Goal: Check status: Check status

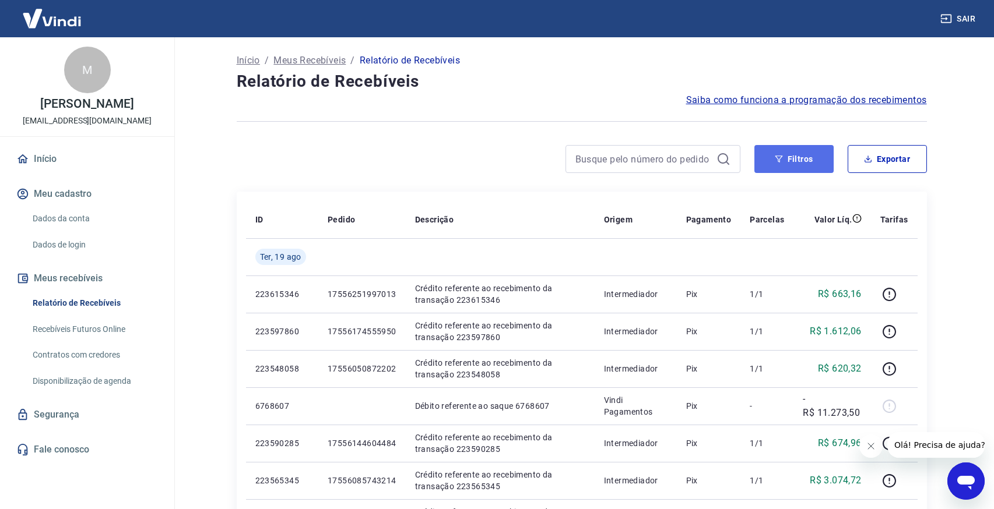
click at [783, 156] on button "Filtros" at bounding box center [793, 159] width 79 height 28
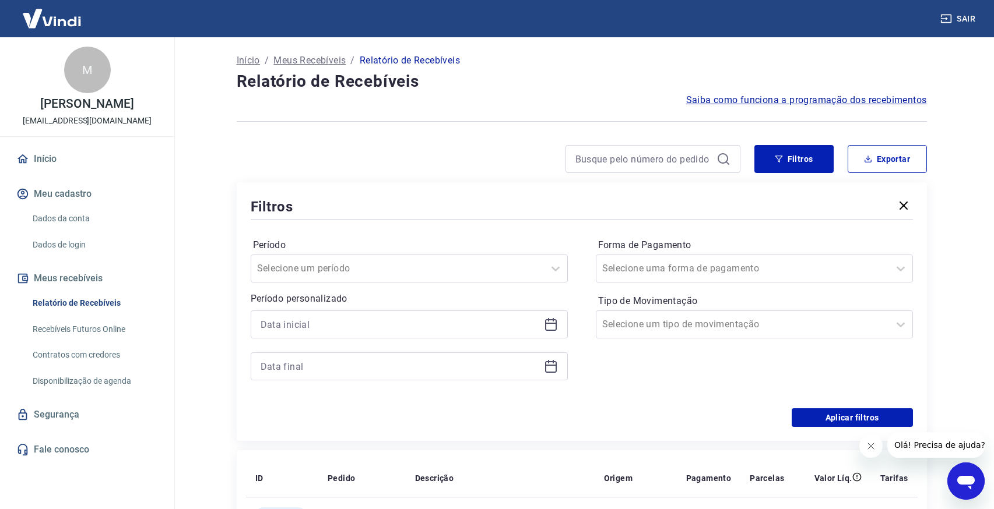
click at [555, 327] on icon at bounding box center [551, 325] width 12 height 12
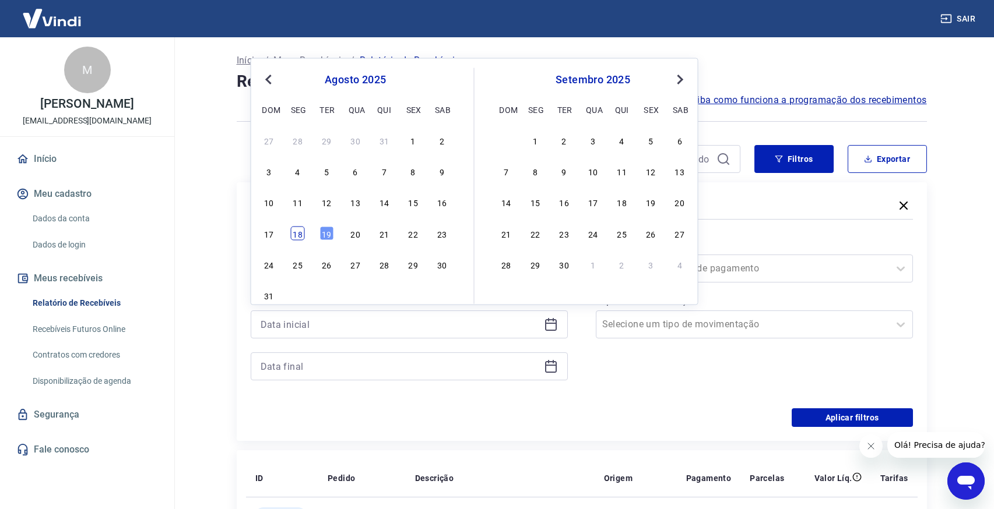
click at [302, 232] on div "18" at bounding box center [298, 233] width 14 height 14
type input "[DATE]"
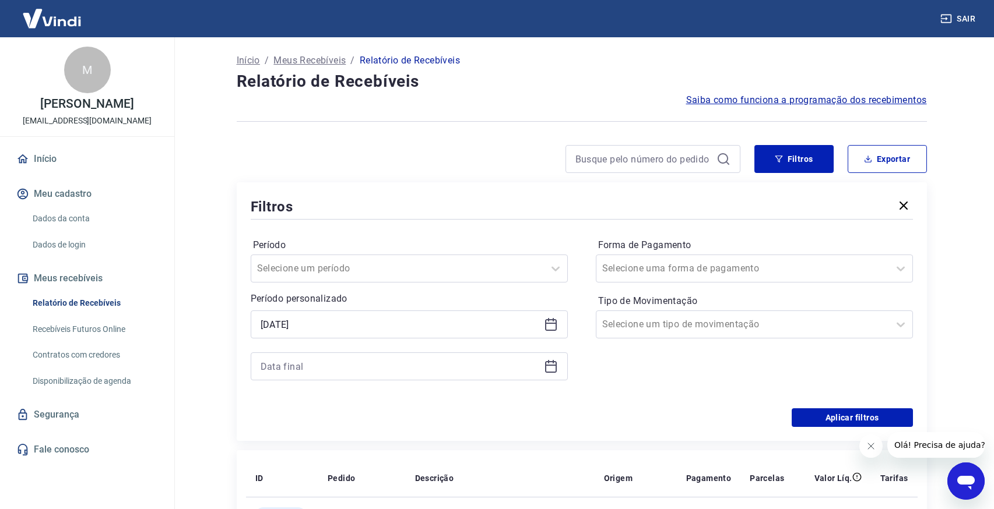
click at [551, 365] on icon at bounding box center [551, 365] width 12 height 1
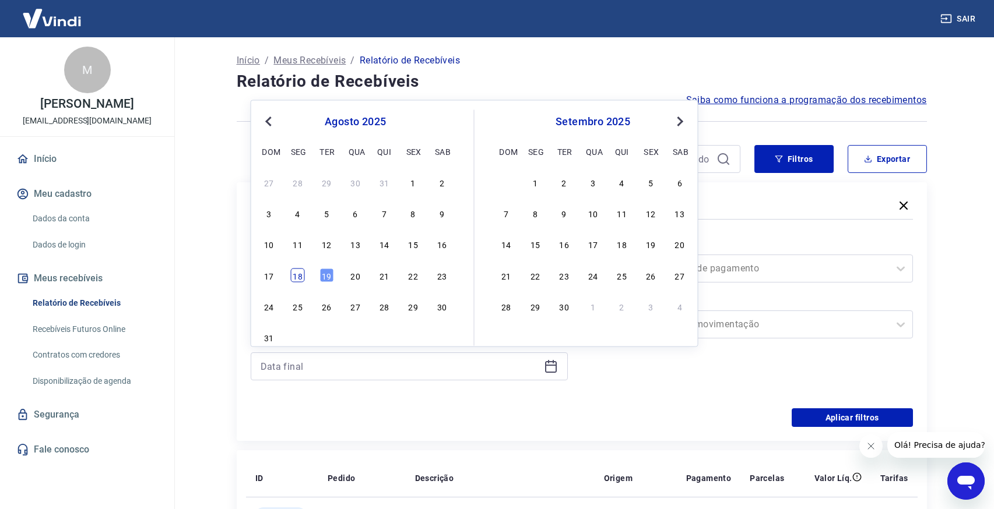
click at [303, 273] on div "18" at bounding box center [298, 275] width 14 height 14
type input "[DATE]"
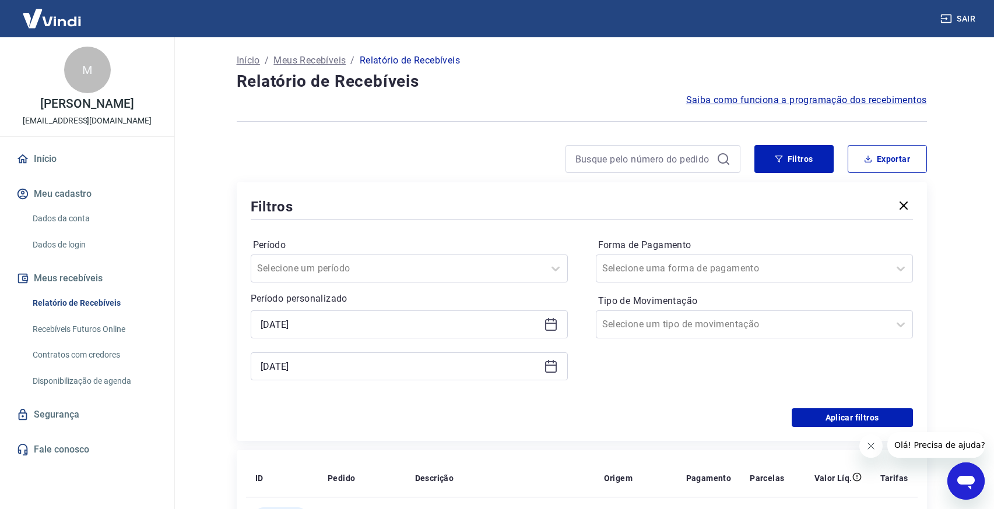
click at [657, 395] on div "Período Selecione um período Período personalizado Selected date: [DATE] [DATE]…" at bounding box center [582, 315] width 662 height 186
click at [836, 427] on button "Aplicar filtros" at bounding box center [851, 417] width 121 height 19
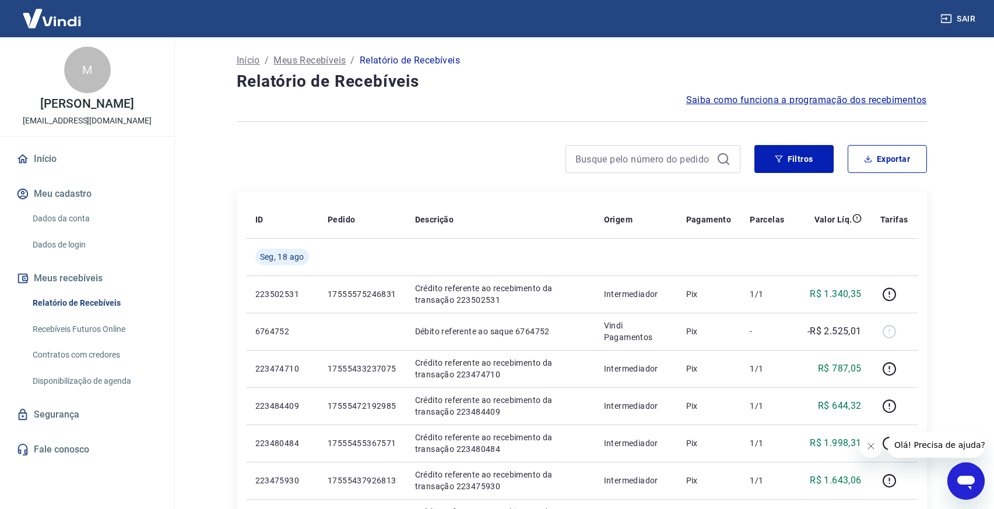
click at [854, 72] on h4 "Relatório de Recebíveis" at bounding box center [582, 81] width 690 height 23
click at [487, 91] on h4 "Relatório de Recebíveis" at bounding box center [582, 81] width 690 height 23
click at [542, 144] on div "Início / Meus Recebíveis / Relatório de Recebíveis Relatório de Recebíveis Saib…" at bounding box center [582, 506] width 718 height 939
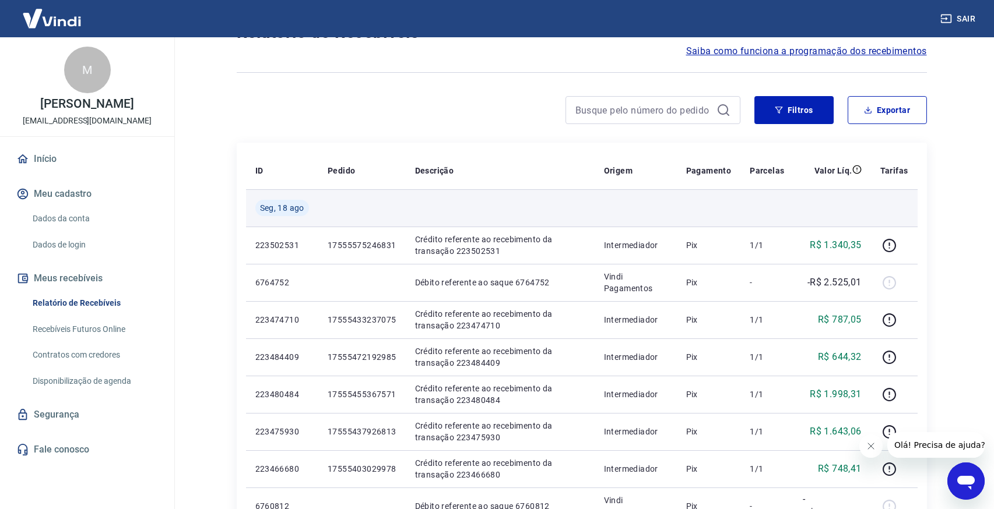
scroll to position [73, 0]
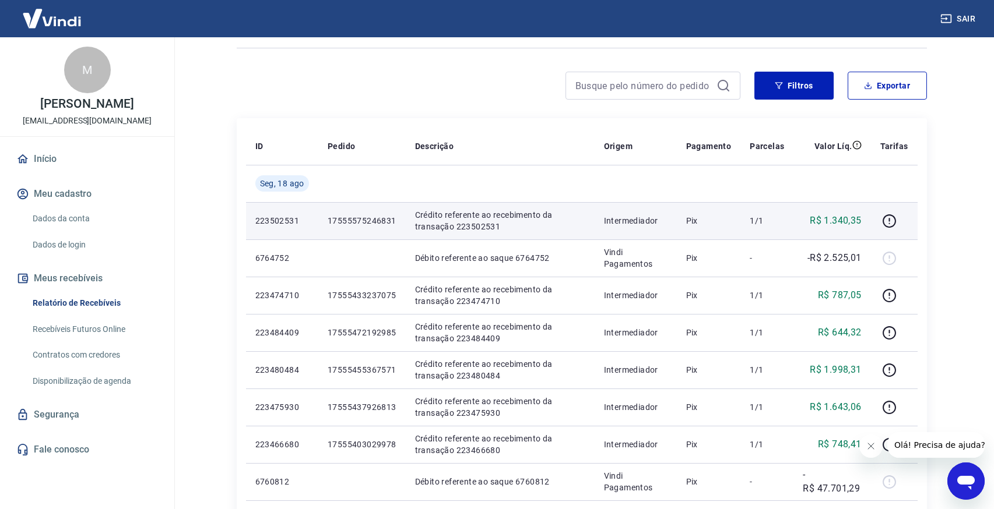
click at [369, 215] on p "17555575246831" at bounding box center [361, 221] width 69 height 12
click at [367, 218] on p "17555575246831" at bounding box center [361, 221] width 69 height 12
copy p "17555575246831"
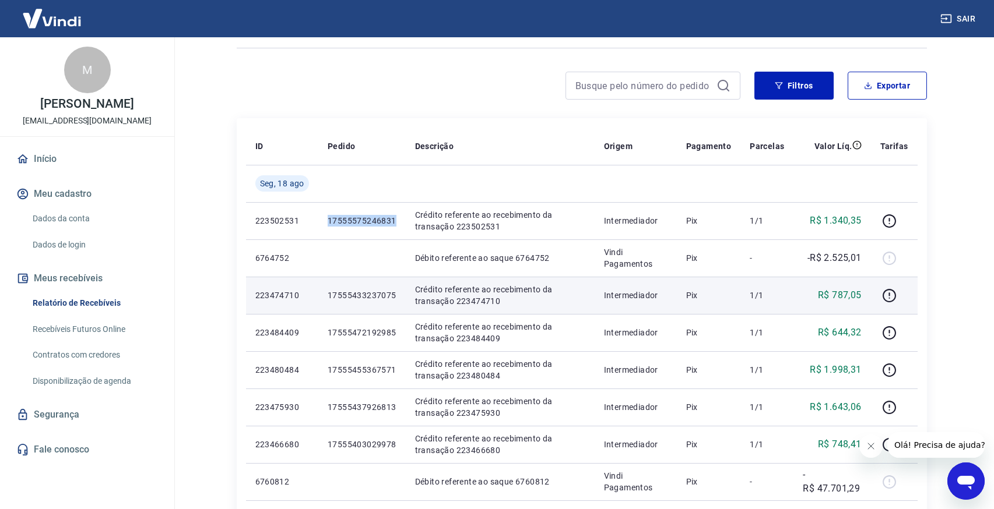
click at [371, 293] on p "17555433237075" at bounding box center [361, 296] width 69 height 12
copy p "17555433237075"
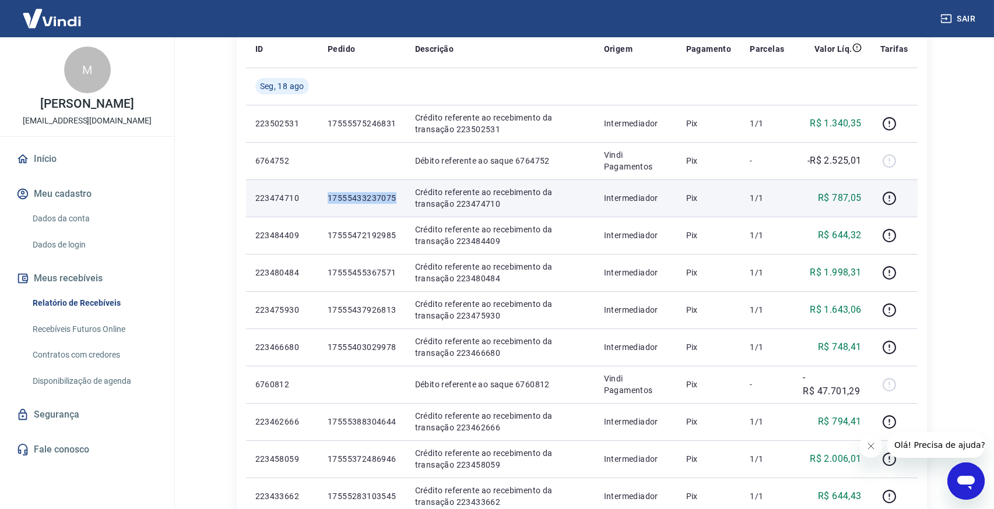
scroll to position [177, 0]
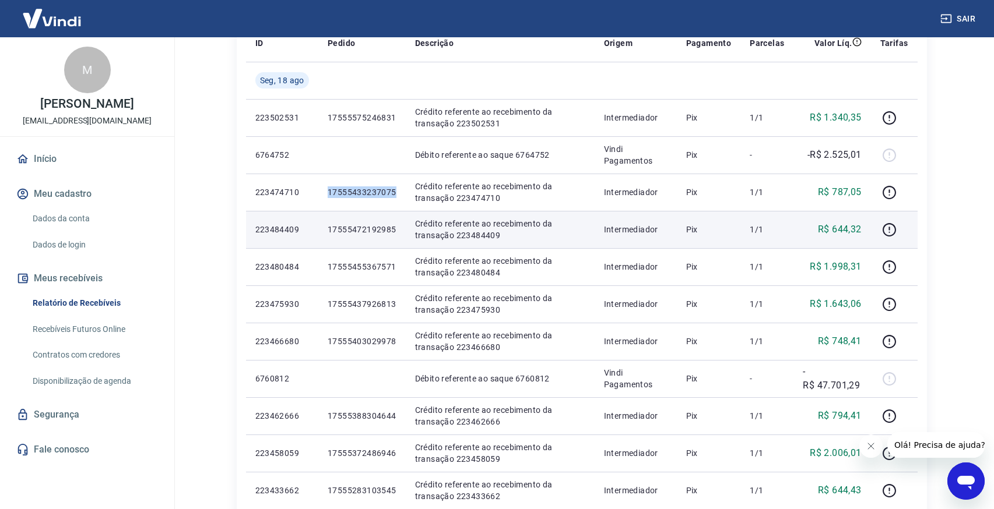
click at [362, 225] on p "17555472192985" at bounding box center [361, 230] width 69 height 12
copy p "17555472192985"
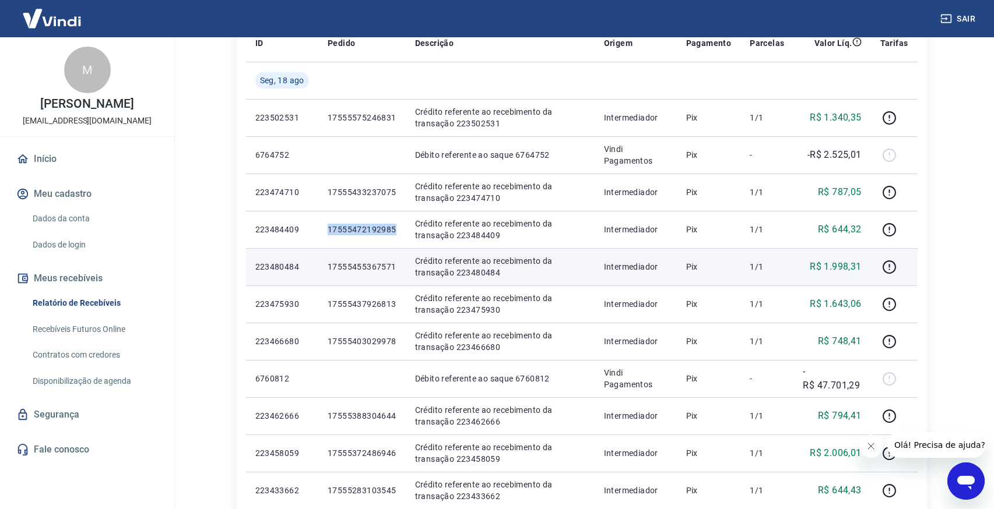
click at [380, 266] on p "17555455367571" at bounding box center [361, 267] width 69 height 12
copy p "17555455367571"
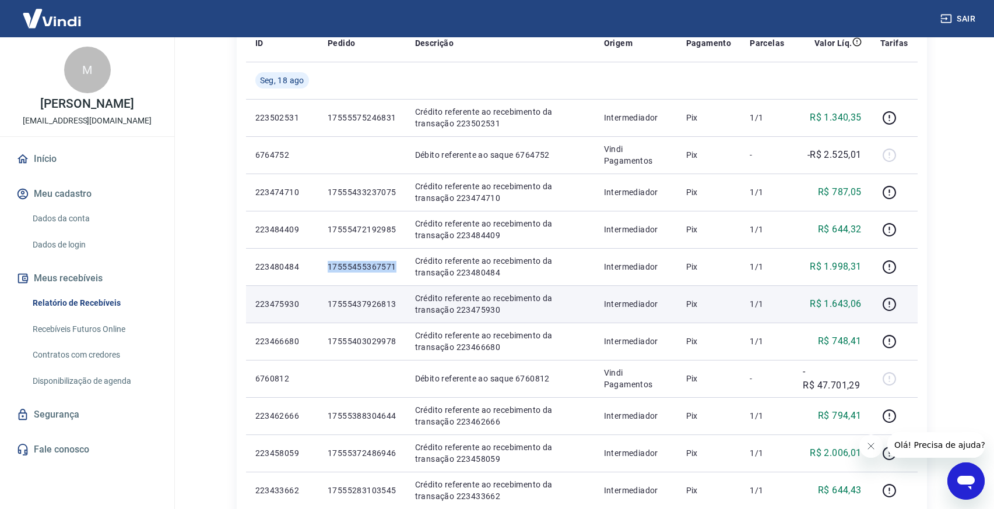
click at [381, 304] on p "17555437926813" at bounding box center [361, 304] width 69 height 12
copy p "17555437926813"
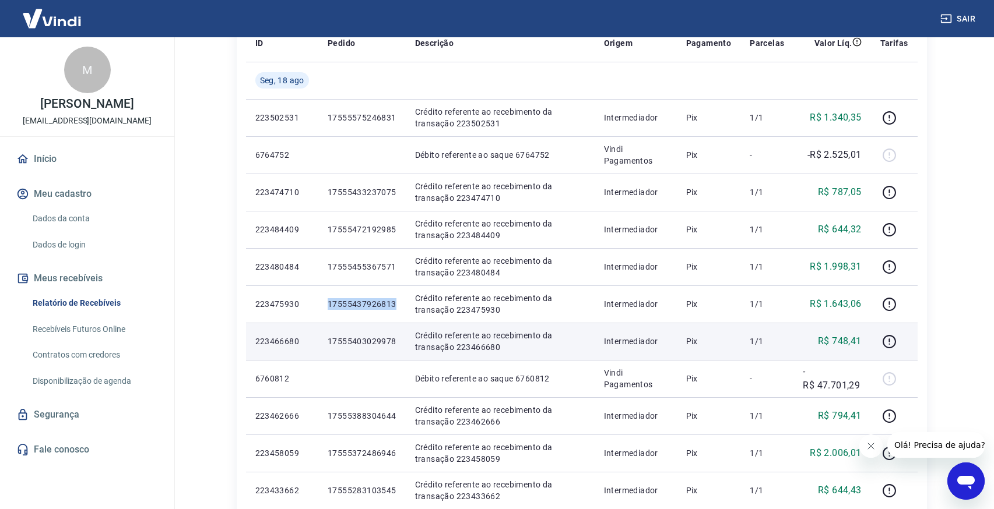
click at [376, 340] on p "17555403029978" at bounding box center [361, 342] width 69 height 12
copy p "17555403029978"
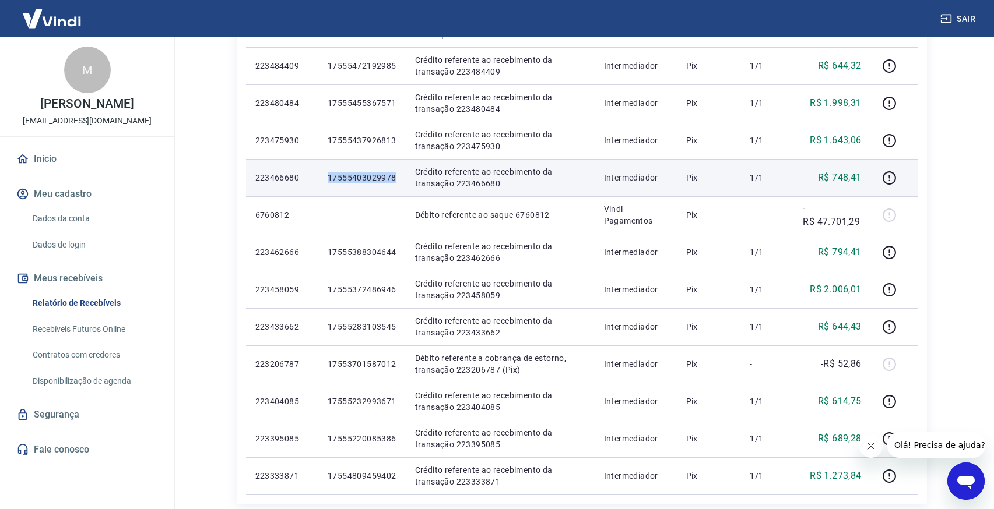
scroll to position [378, 0]
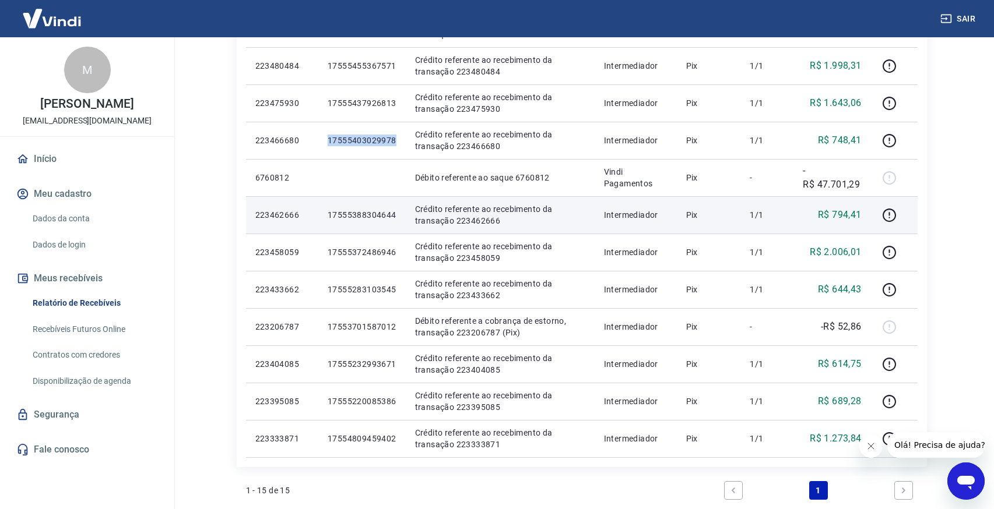
click at [364, 209] on td "17555388304644" at bounding box center [361, 214] width 87 height 37
copy p "17555388304644"
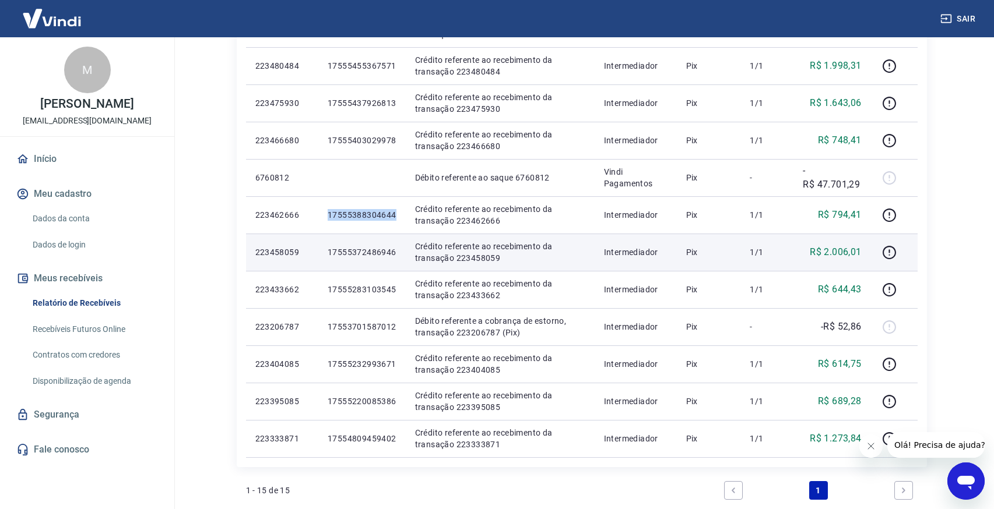
click at [386, 251] on p "17555372486946" at bounding box center [361, 252] width 69 height 12
copy p "17555372486946"
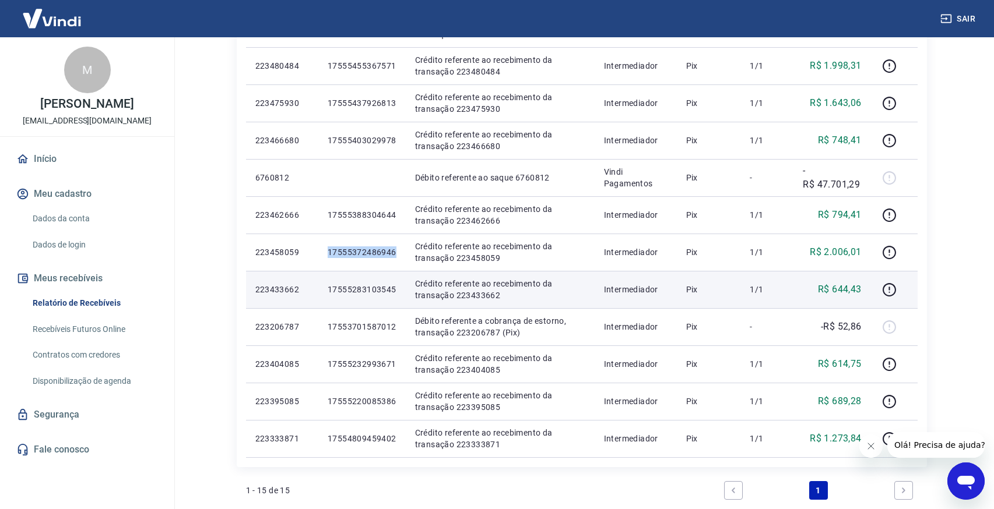
click at [369, 290] on p "17555283103545" at bounding box center [361, 290] width 69 height 12
copy p "17555283103545"
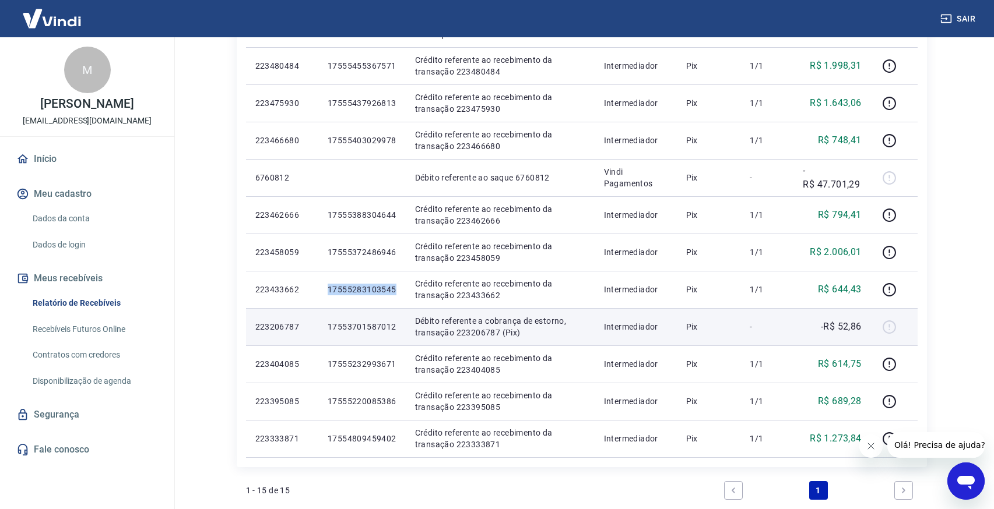
click at [352, 327] on p "17553701587012" at bounding box center [361, 327] width 69 height 12
copy p "17553701587012"
drag, startPoint x: 414, startPoint y: 318, endPoint x: 522, endPoint y: 329, distance: 108.3
click at [522, 329] on p "Débito referente a cobrança de estorno, transação 223206787 (Pix)" at bounding box center [500, 326] width 170 height 23
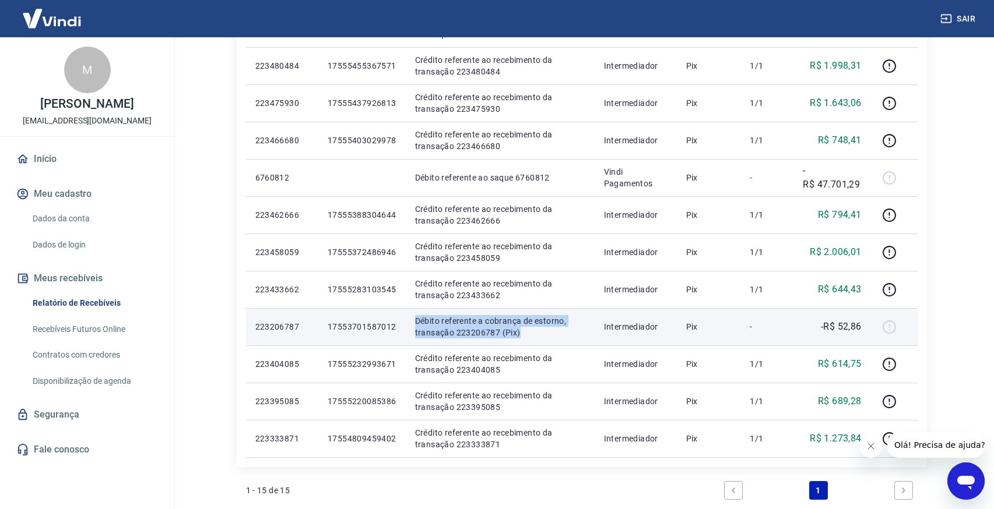
click at [369, 326] on p "17553701587012" at bounding box center [361, 327] width 69 height 12
click at [852, 329] on p "-R$ 52,86" at bounding box center [840, 327] width 41 height 14
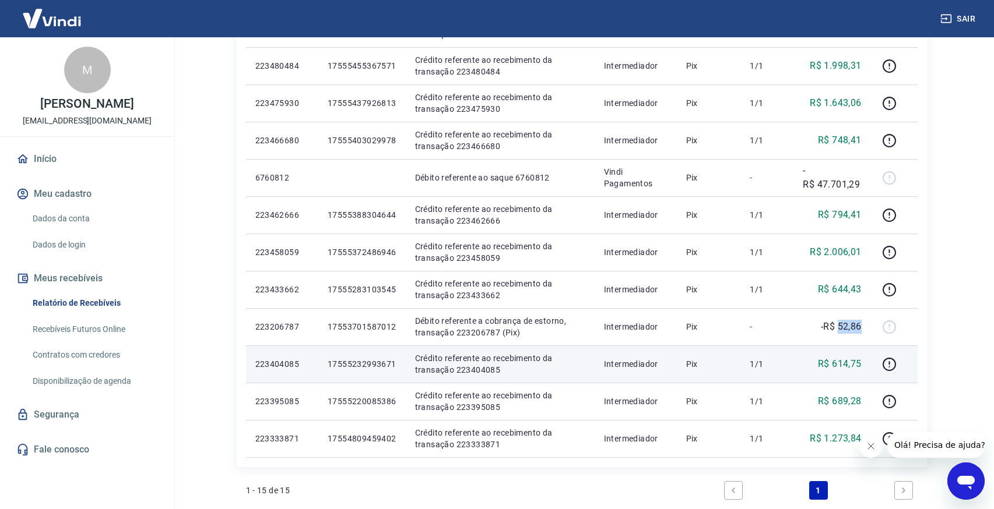
click at [386, 365] on p "17555232993671" at bounding box center [361, 364] width 69 height 12
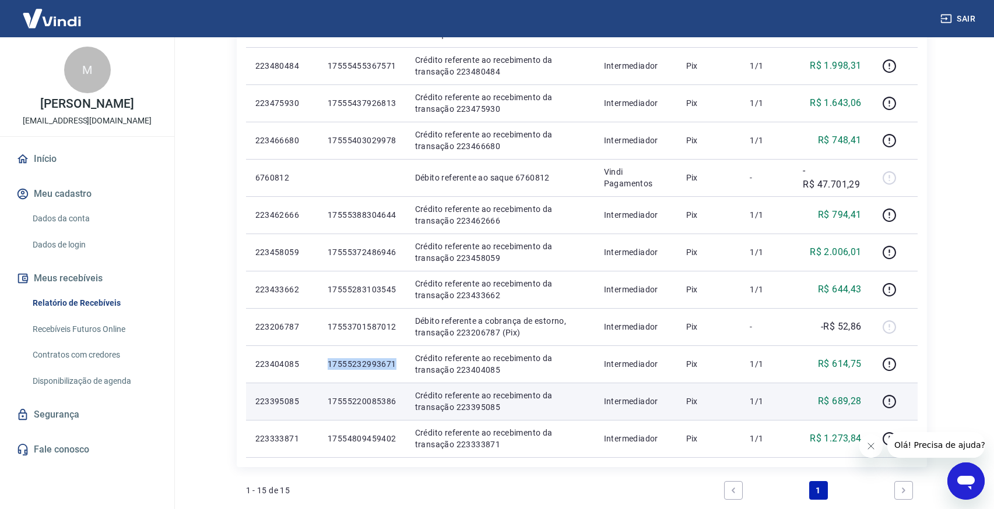
click at [358, 398] on p "17555220085386" at bounding box center [361, 402] width 69 height 12
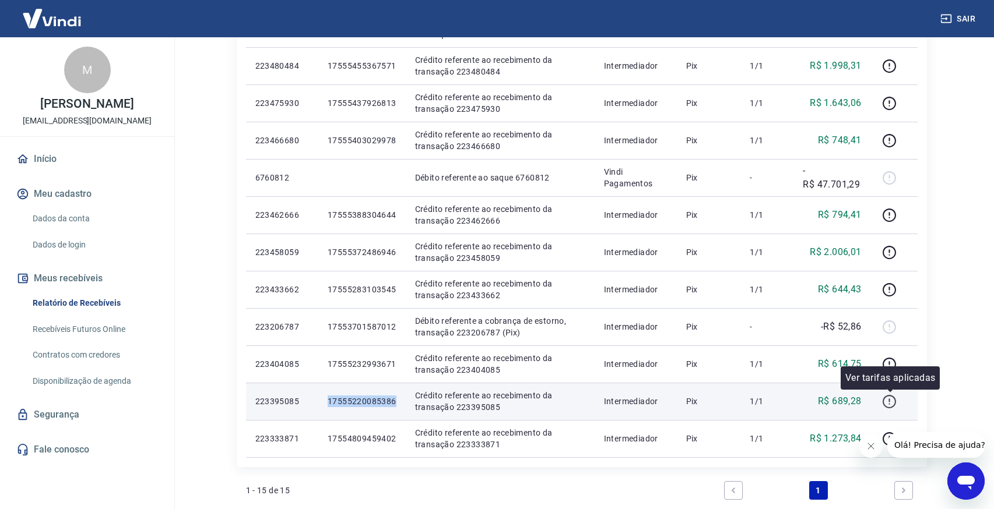
click at [889, 407] on icon "button" at bounding box center [888, 401] width 13 height 13
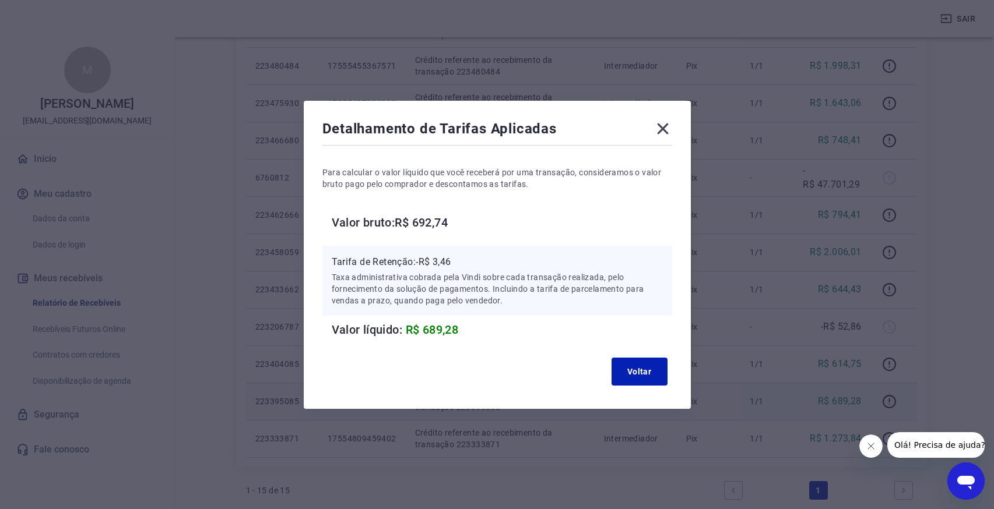
click at [435, 221] on h6 "Valor bruto: R$ 692,74" at bounding box center [502, 222] width 340 height 19
click at [665, 133] on icon at bounding box center [662, 128] width 19 height 19
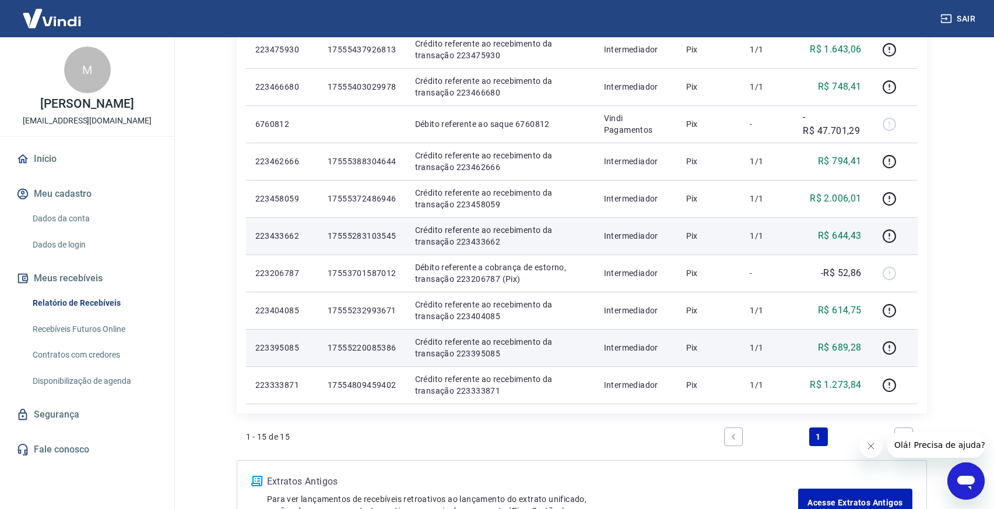
scroll to position [517, 0]
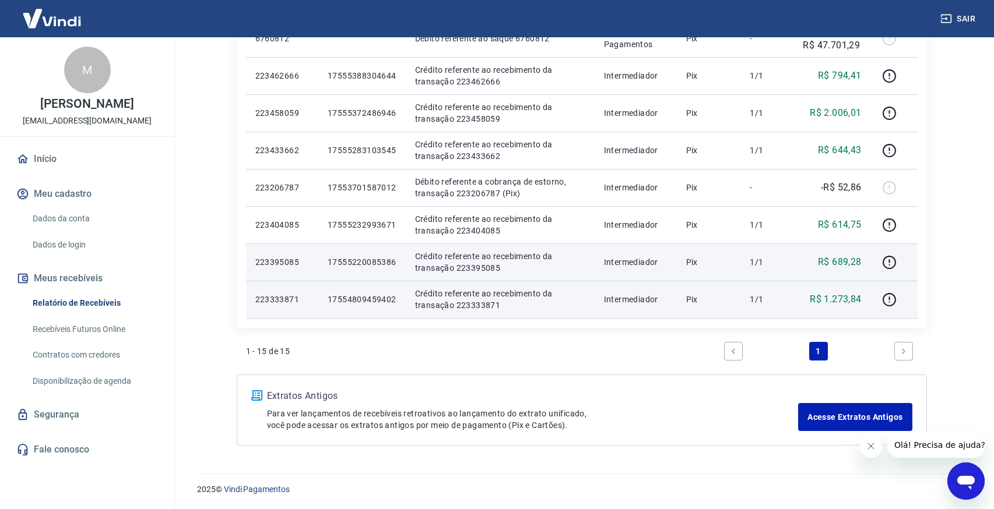
click at [362, 294] on p "17554809459402" at bounding box center [361, 300] width 69 height 12
